Goal: Task Accomplishment & Management: Manage account settings

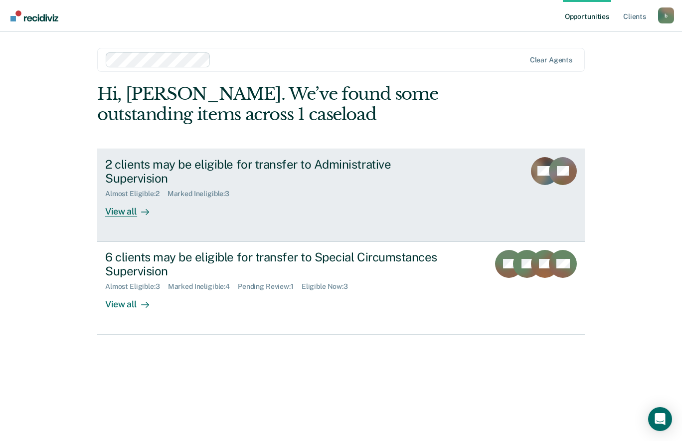
click at [275, 164] on div "2 clients may be eligible for transfer to Administrative Supervision" at bounding box center [280, 171] width 350 height 29
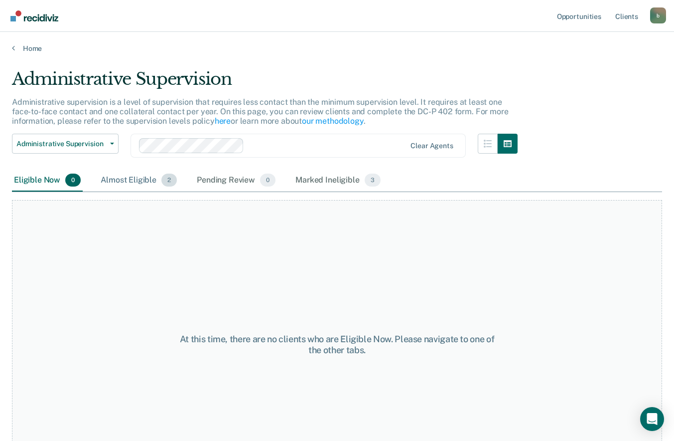
click at [142, 176] on div "Almost Eligible 2" at bounding box center [139, 180] width 80 height 22
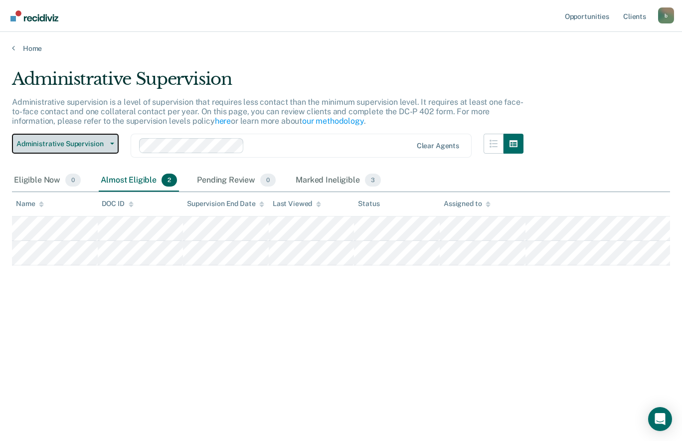
click at [20, 140] on span "Administrative Supervision" at bounding box center [61, 144] width 90 height 8
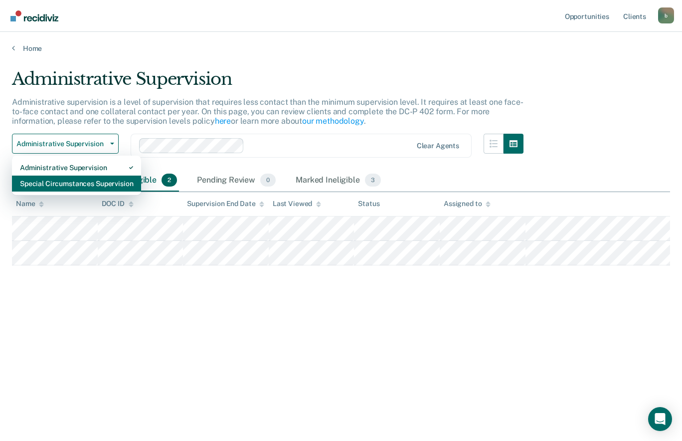
click at [43, 184] on div "Special Circumstances Supervision" at bounding box center [76, 183] width 113 height 16
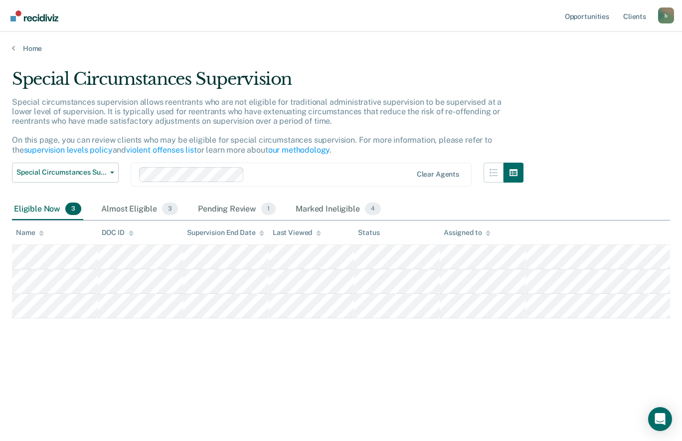
click at [28, 212] on div "Eligible Now 3" at bounding box center [47, 209] width 71 height 22
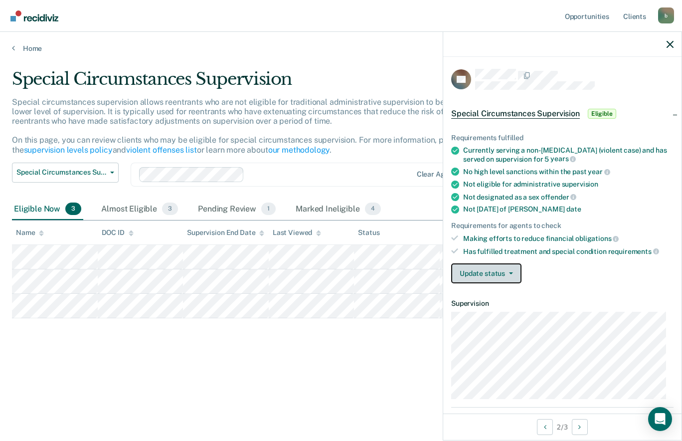
click at [491, 272] on button "Update status" at bounding box center [486, 273] width 70 height 20
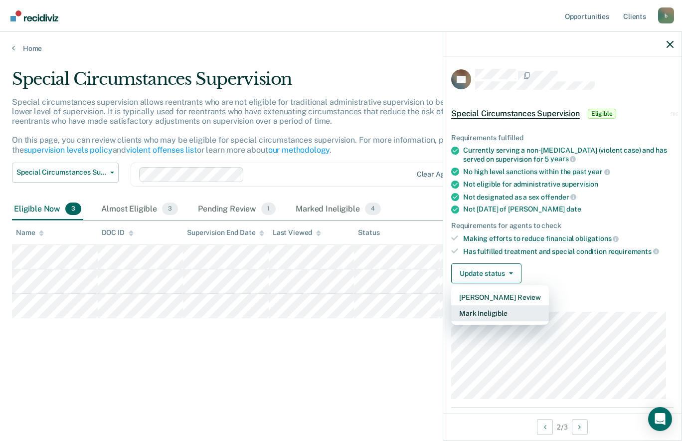
click at [502, 317] on button "Mark Ineligible" at bounding box center [500, 313] width 98 height 16
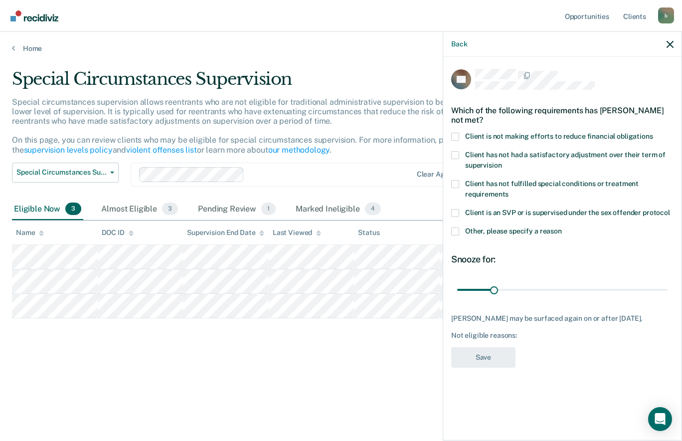
click at [455, 227] on span at bounding box center [455, 231] width 8 height 8
click at [562, 227] on input "Other, please specify a reason" at bounding box center [562, 227] width 0 height 0
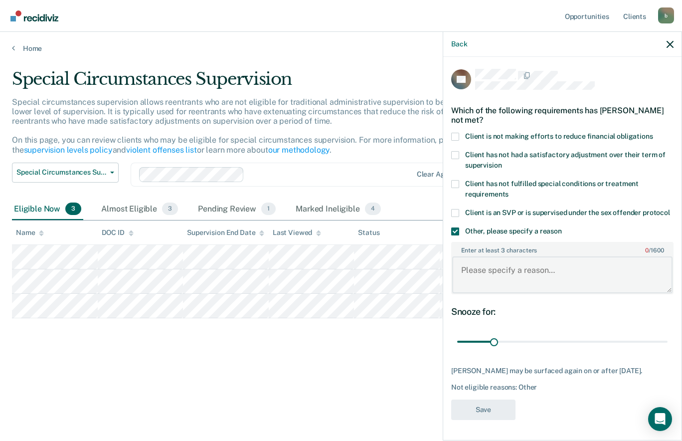
click at [477, 260] on textarea "Enter at least 3 characters 0 / 1600" at bounding box center [562, 274] width 220 height 37
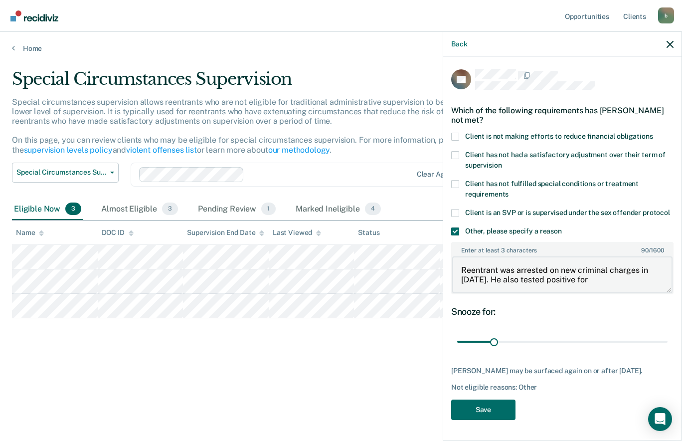
click at [617, 273] on textarea "Reentrant was arrested on new criminal charges in [DATE]. He also tested positi…" at bounding box center [562, 274] width 220 height 37
type textarea "Reentrant was arrested on new criminal charges in [DATE]. He also tested positi…"
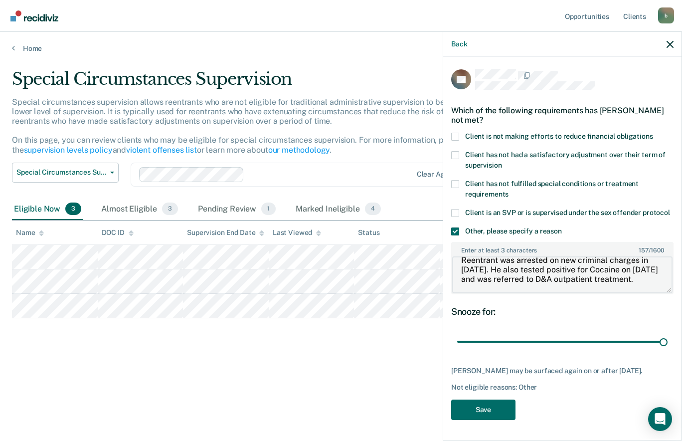
type input "180"
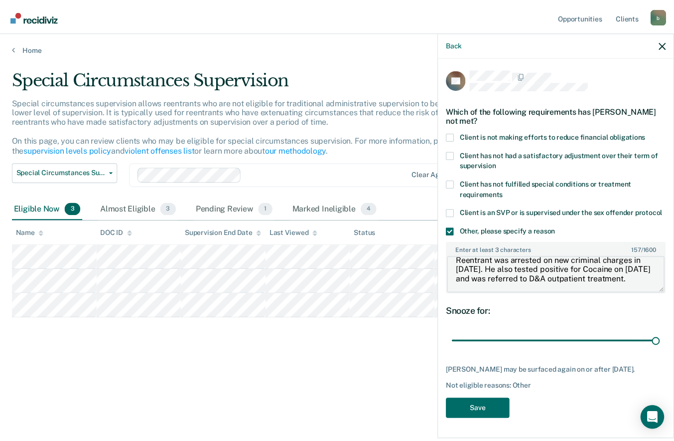
scroll to position [8, 0]
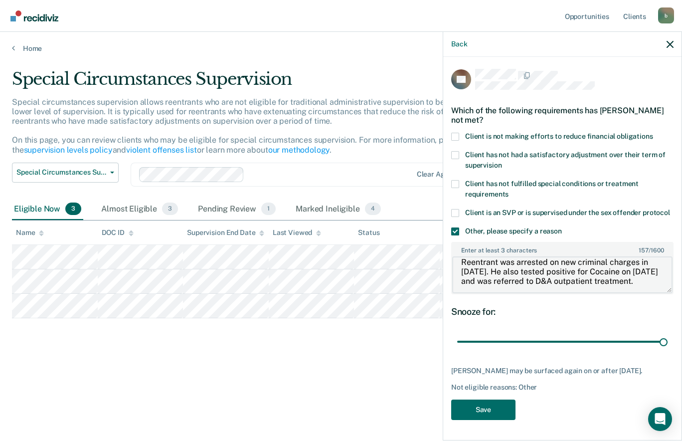
click at [551, 268] on textarea "Reentrant was arrested on new criminal charges in [DATE]. He also tested positi…" at bounding box center [562, 274] width 220 height 37
click at [542, 281] on textarea "Reentrant was arrested on new criminal charges in [DATE]. He also tested positi…" at bounding box center [562, 274] width 220 height 37
click at [528, 271] on textarea "Reentrant was arrested on new criminal charges in [DATE]. He also tested positi…" at bounding box center [562, 274] width 220 height 37
click at [526, 272] on textarea "Reentrant was arrested on new criminal charges in [DATE]. He also tested positi…" at bounding box center [562, 274] width 220 height 37
click at [609, 265] on textarea "Reentrant was arrested on new criminal charges in [DATE]. He also tested positi…" at bounding box center [562, 274] width 220 height 37
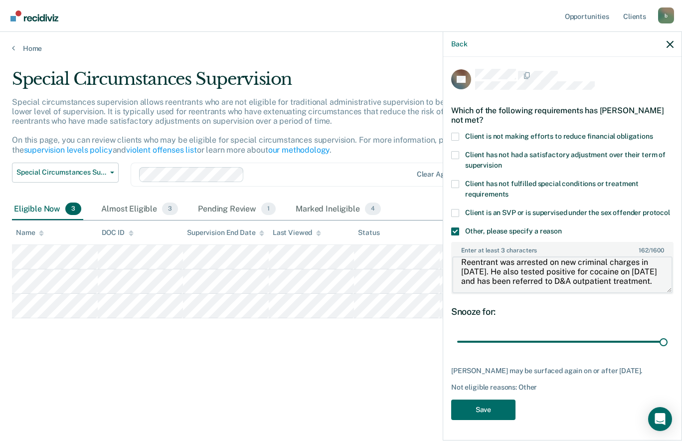
type textarea "Reentrant was arrested on new criminal charges in [DATE]. He also tested positi…"
click at [494, 401] on button "Save" at bounding box center [483, 409] width 64 height 20
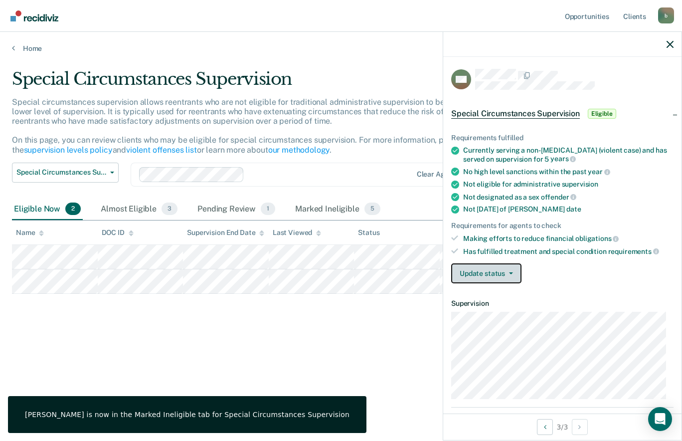
click at [505, 273] on span "button" at bounding box center [509, 273] width 8 height 2
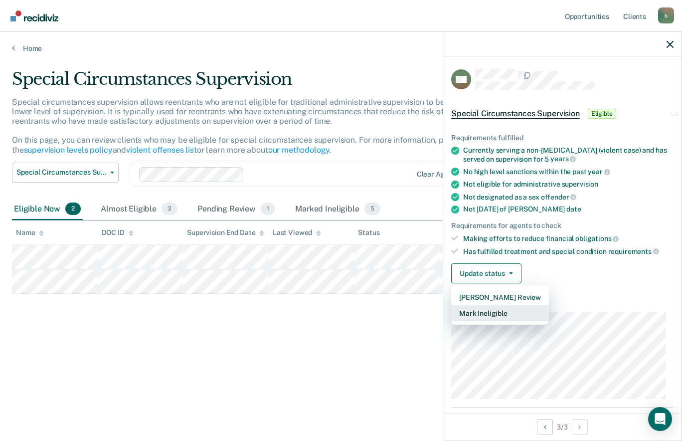
click at [502, 318] on button "Mark Ineligible" at bounding box center [500, 313] width 98 height 16
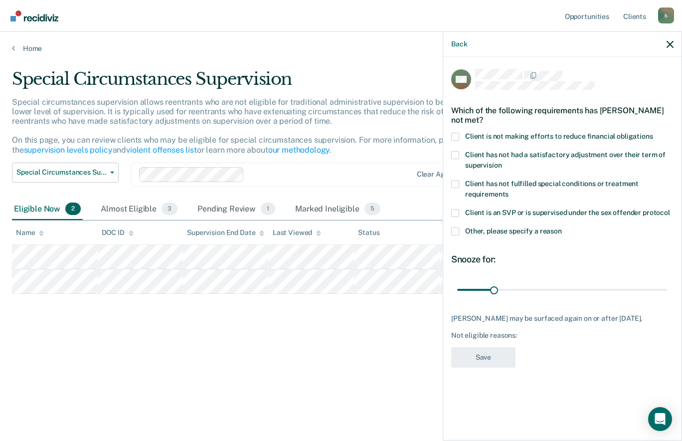
click at [459, 139] on span at bounding box center [455, 137] width 8 height 8
click at [653, 133] on input "Client is not making efforts to reduce financial obligations" at bounding box center [653, 133] width 0 height 0
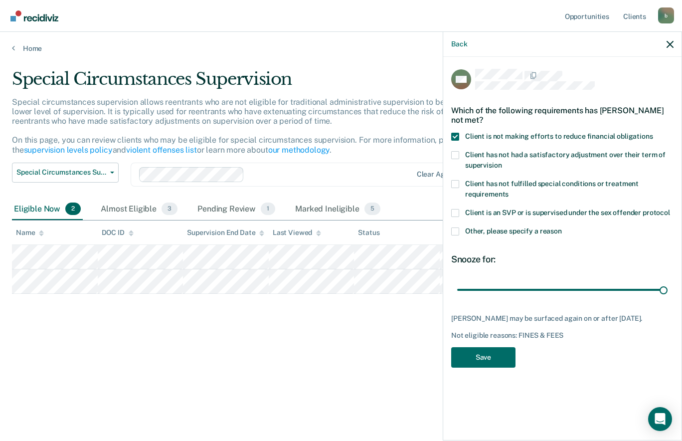
type input "180"
click at [496, 354] on button "Save" at bounding box center [483, 357] width 64 height 20
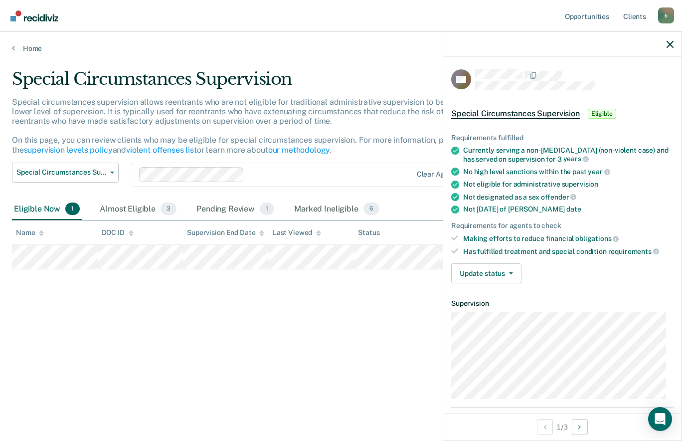
click at [496, 272] on button "Update status" at bounding box center [486, 273] width 70 height 20
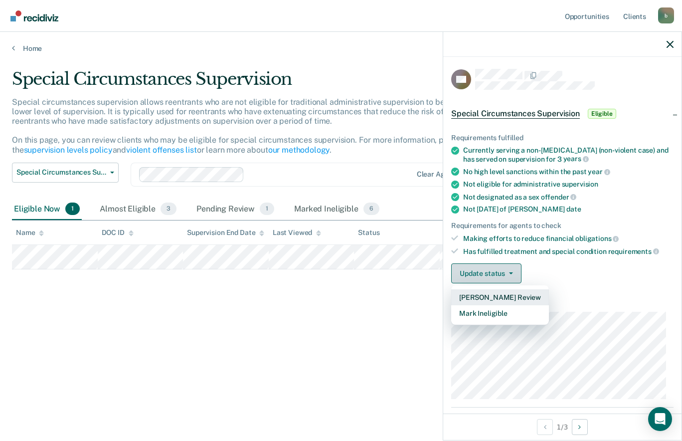
click at [494, 313] on button "Mark Ineligible" at bounding box center [500, 313] width 98 height 16
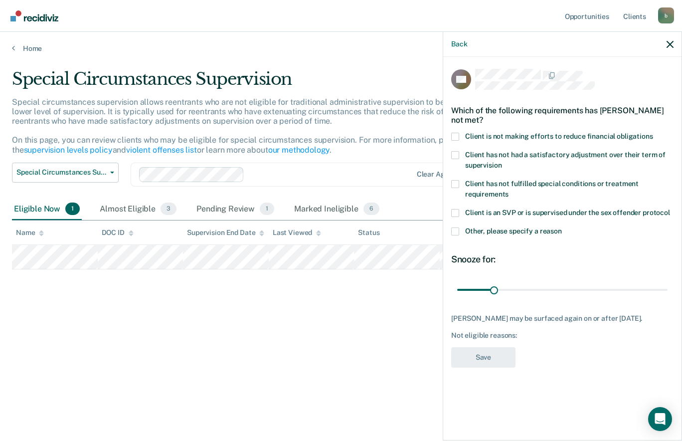
click at [457, 137] on span at bounding box center [455, 137] width 8 height 8
click at [653, 133] on input "Client is not making efforts to reduce financial obligations" at bounding box center [653, 133] width 0 height 0
type input "60"
click at [493, 366] on button "Save" at bounding box center [483, 357] width 64 height 20
